Goal: Information Seeking & Learning: Learn about a topic

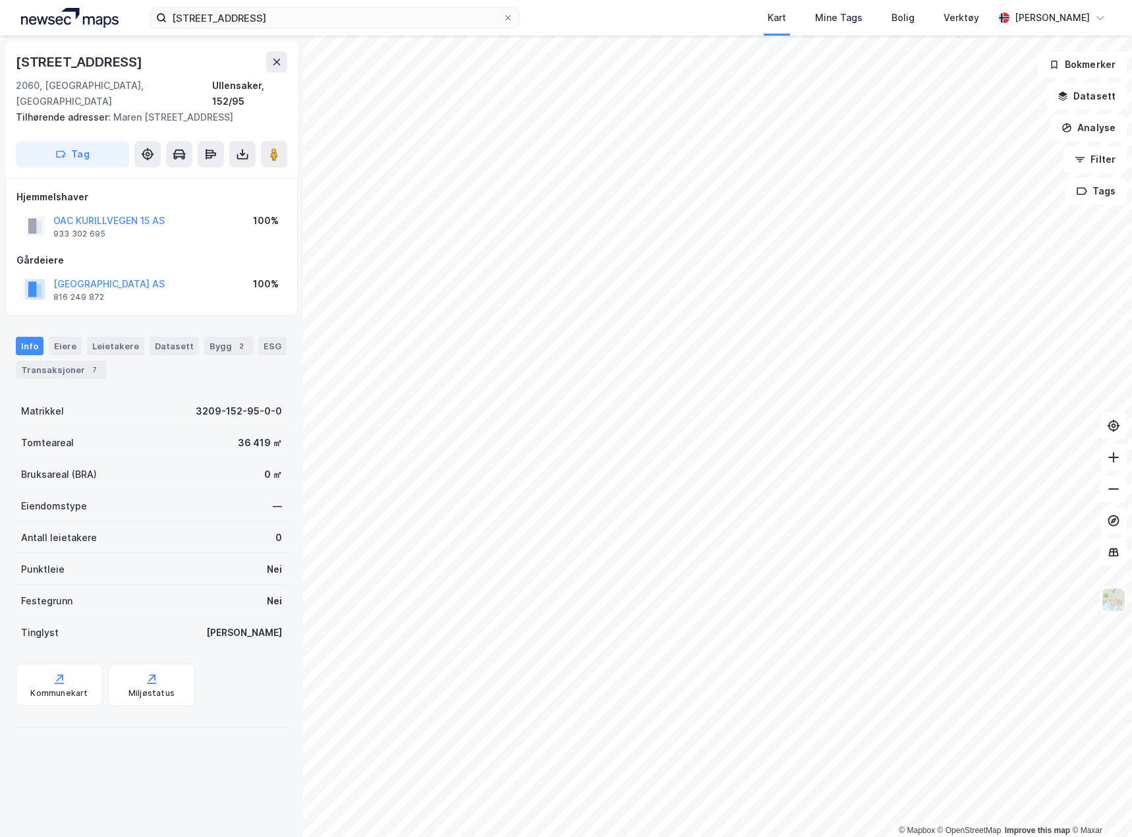
click at [84, 24] on img at bounding box center [70, 18] width 98 height 20
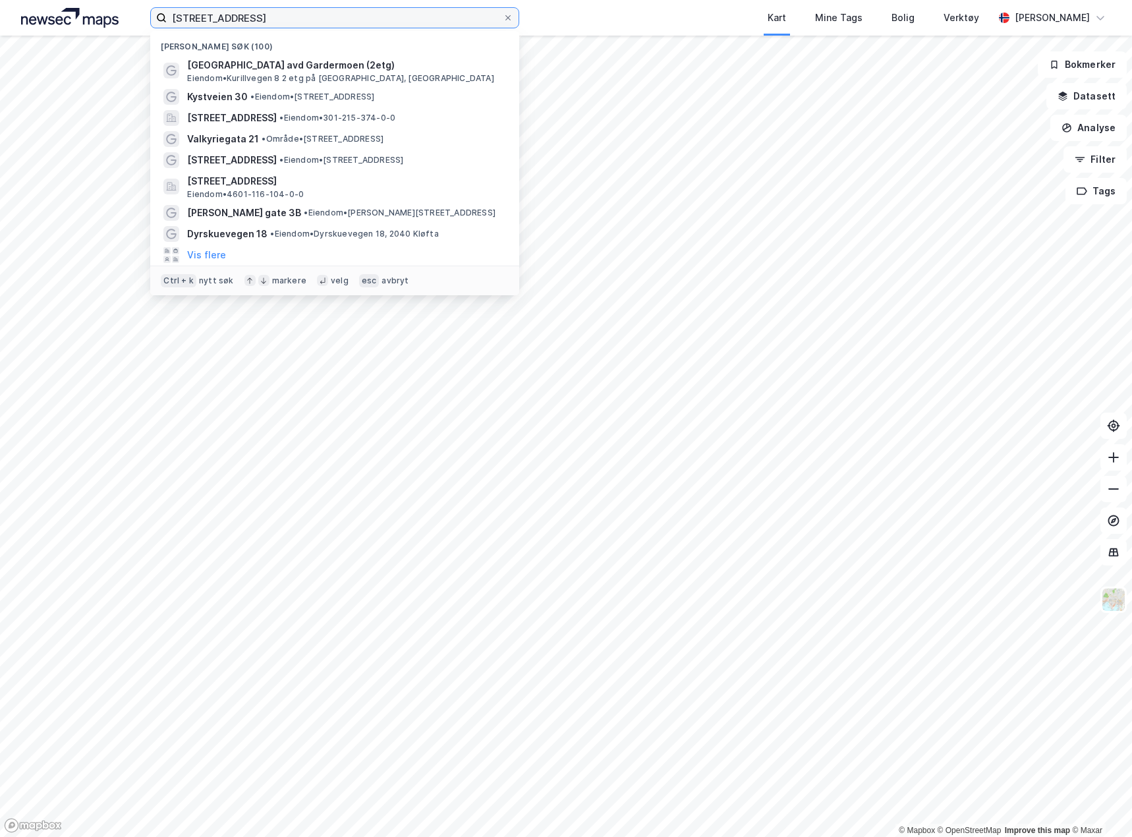
drag, startPoint x: 277, startPoint y: 22, endPoint x: 113, endPoint y: 16, distance: 164.2
click at [114, 17] on div "kurillvegen 13 Nylige søk (100) [GEOGRAPHIC_DATA] avd Gardermoen (2etg) Eiendom…" at bounding box center [566, 18] width 1132 height 36
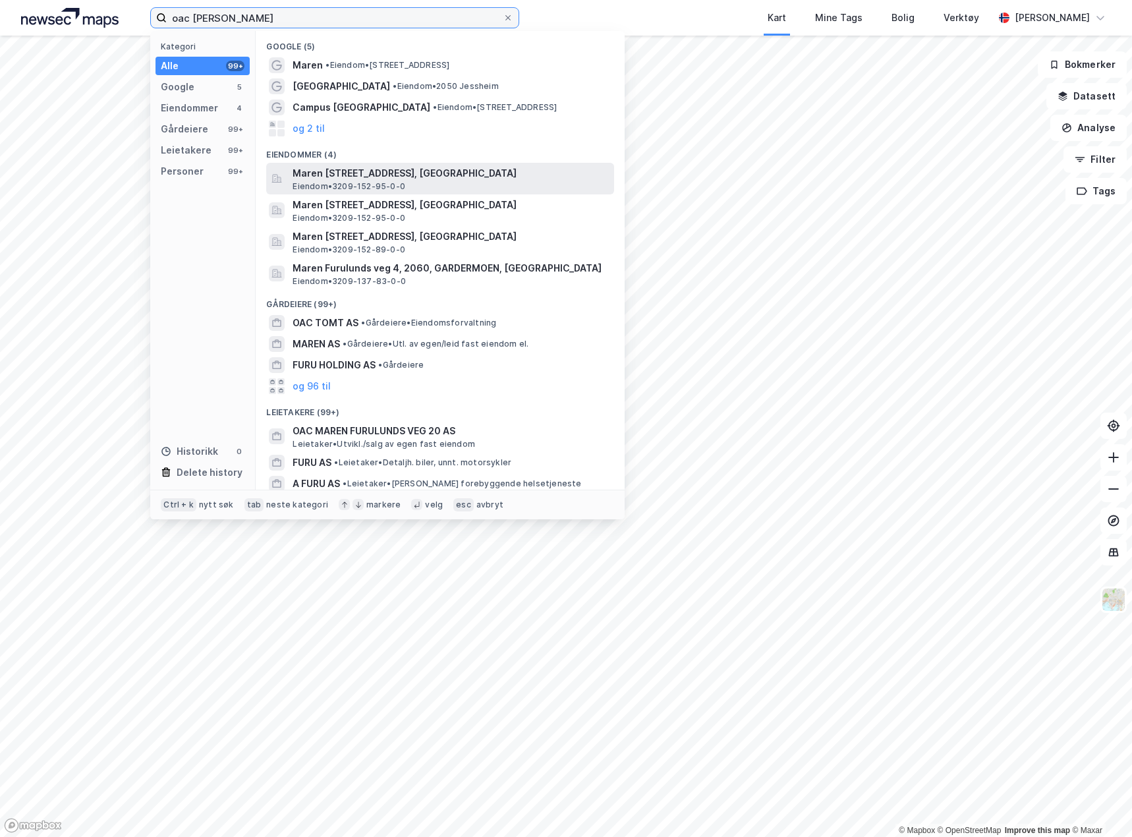
type input "oac [PERSON_NAME]"
click at [378, 178] on span "Maren [STREET_ADDRESS], [GEOGRAPHIC_DATA]" at bounding box center [451, 173] width 316 height 16
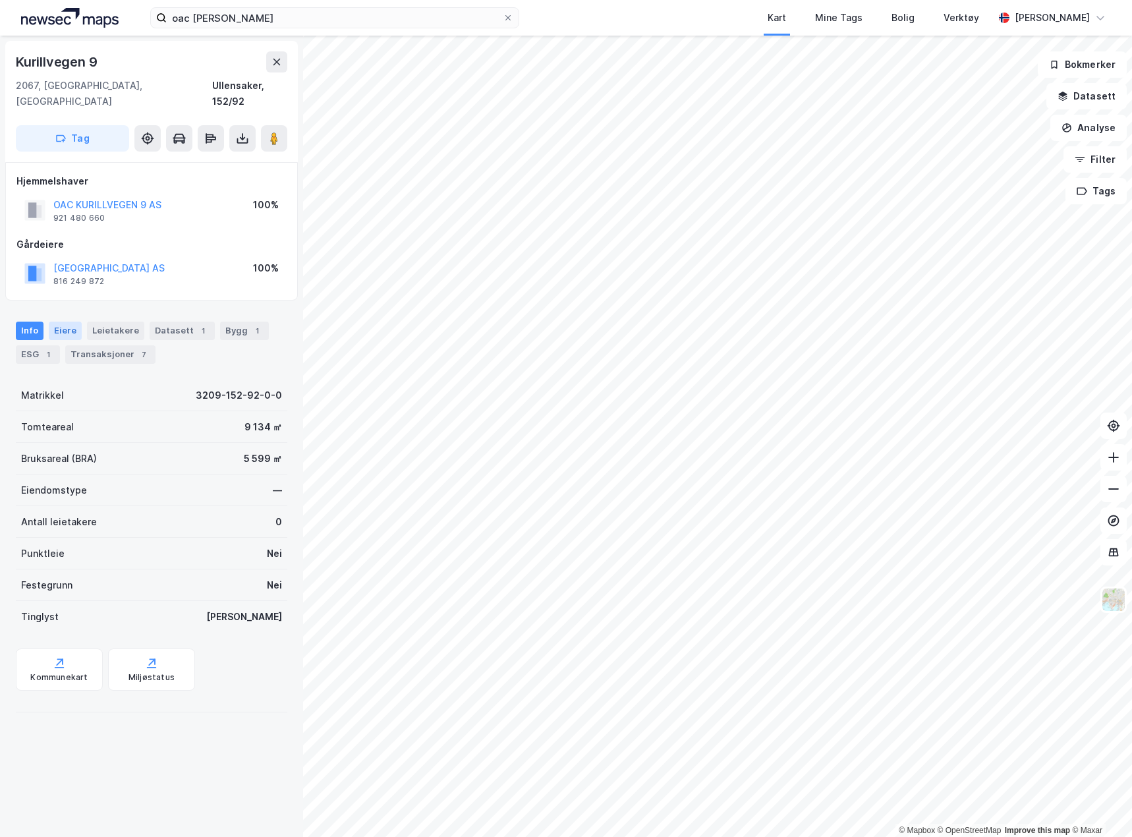
click at [65, 322] on div "Eiere" at bounding box center [65, 331] width 33 height 18
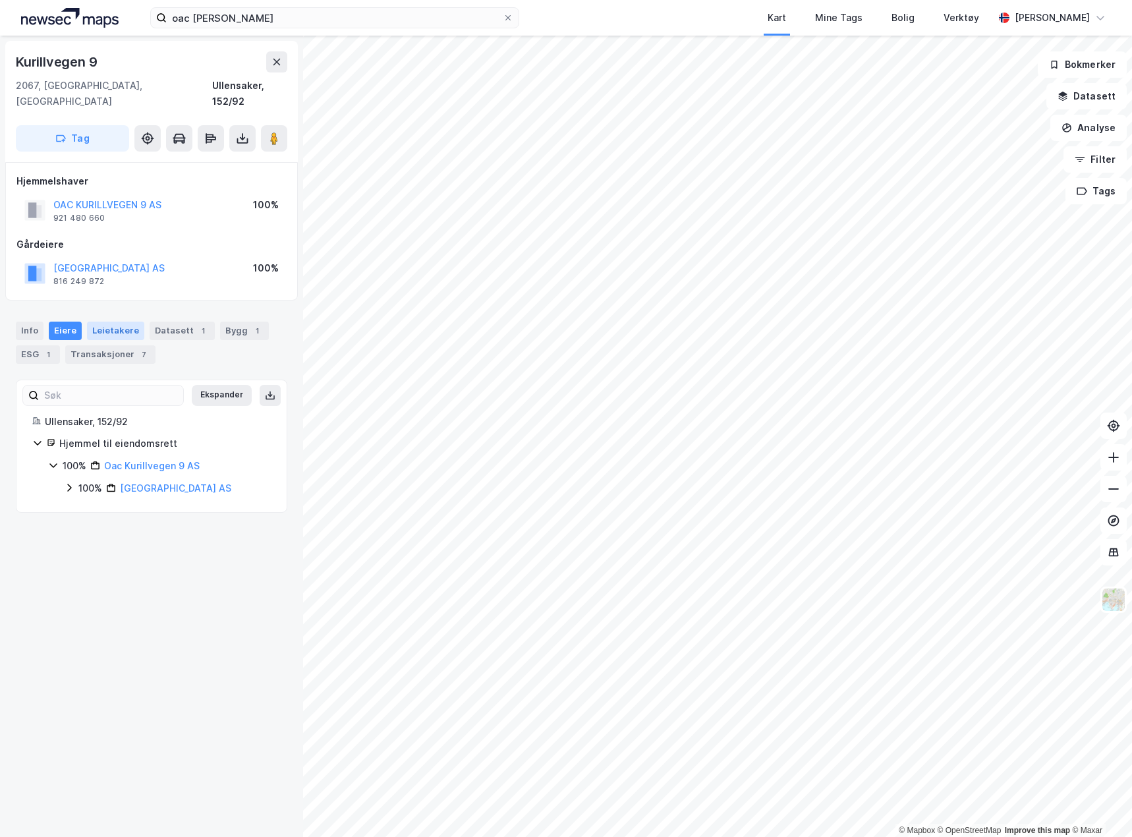
click at [115, 322] on div "Leietakere" at bounding box center [115, 331] width 57 height 18
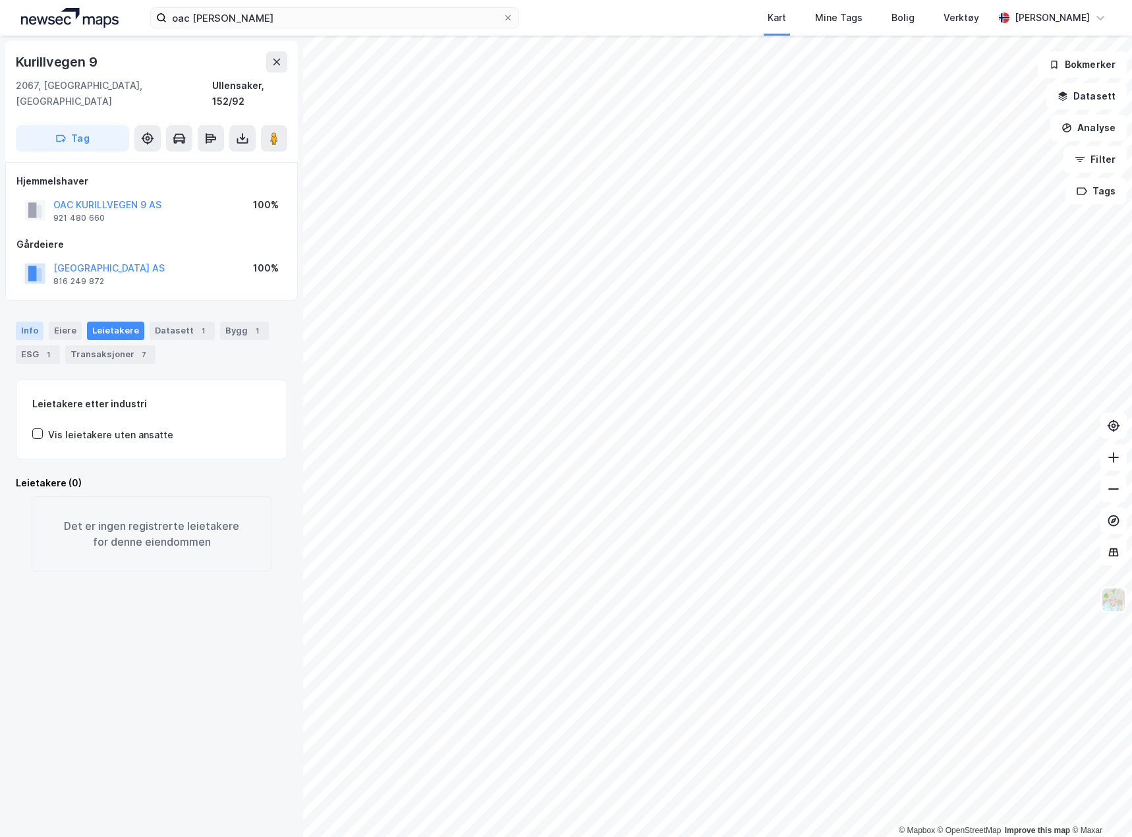
click at [34, 322] on div "Info" at bounding box center [30, 331] width 28 height 18
